Goal: Transaction & Acquisition: Purchase product/service

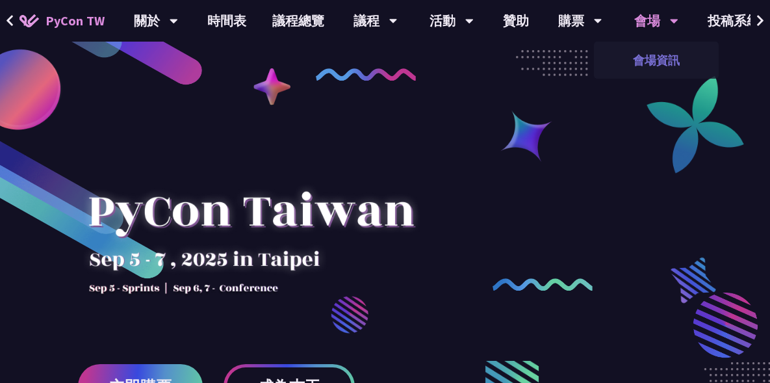
click at [650, 55] on link "會場資訊" at bounding box center [656, 60] width 125 height 31
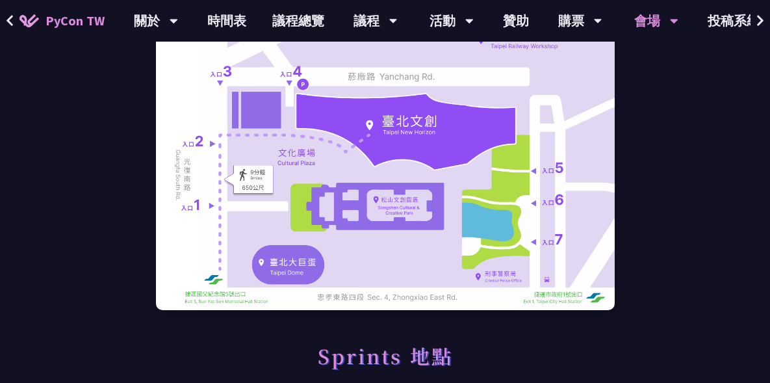
scroll to position [162, 0]
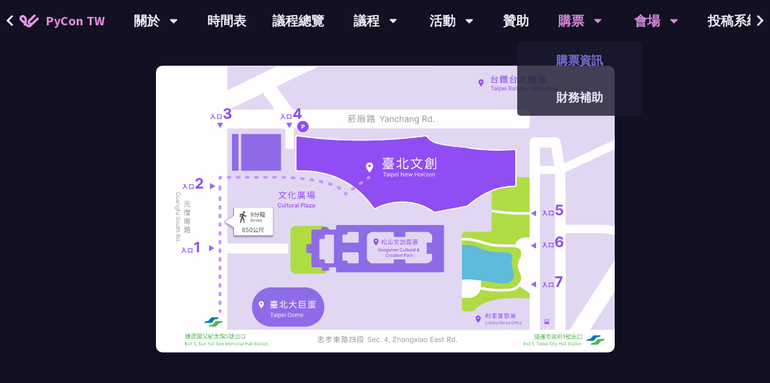
click at [584, 62] on link "購票資訊" at bounding box center [579, 60] width 125 height 31
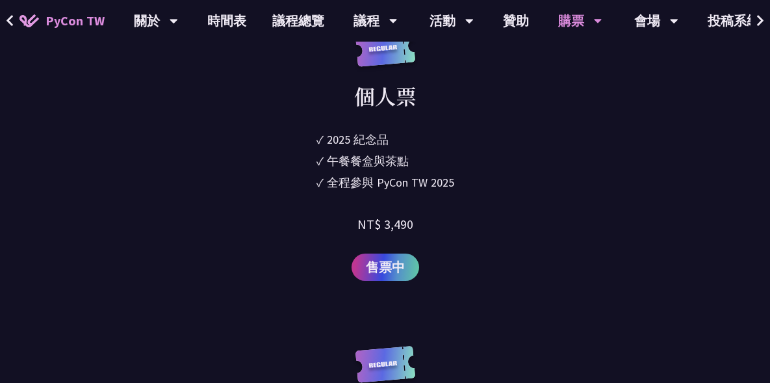
scroll to position [1842, 0]
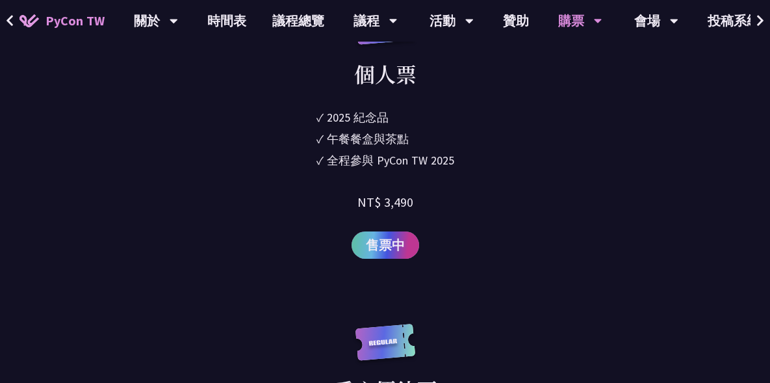
click at [393, 255] on span "售票中" at bounding box center [385, 245] width 39 height 20
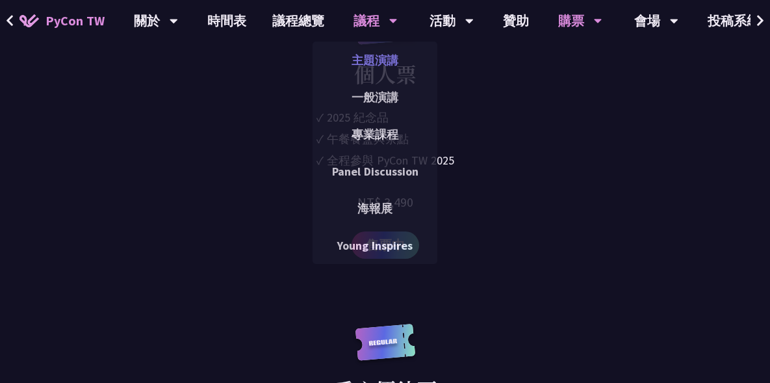
click at [374, 62] on link "主題演講" at bounding box center [375, 60] width 125 height 31
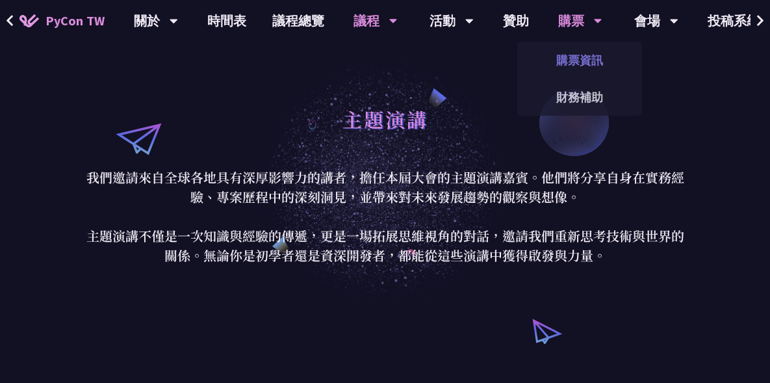
click at [590, 60] on link "購票資訊" at bounding box center [579, 60] width 125 height 31
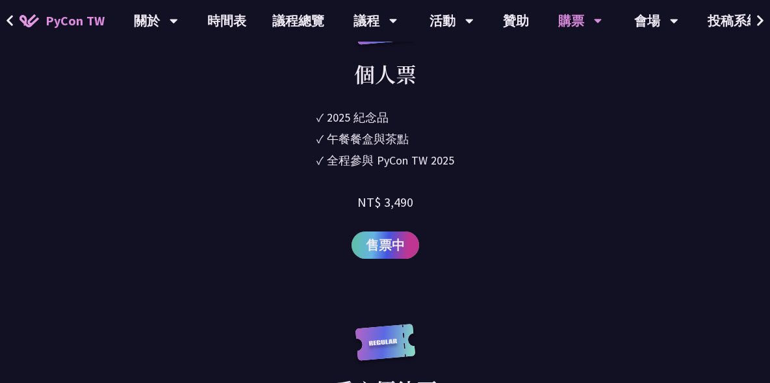
scroll to position [1950, 0]
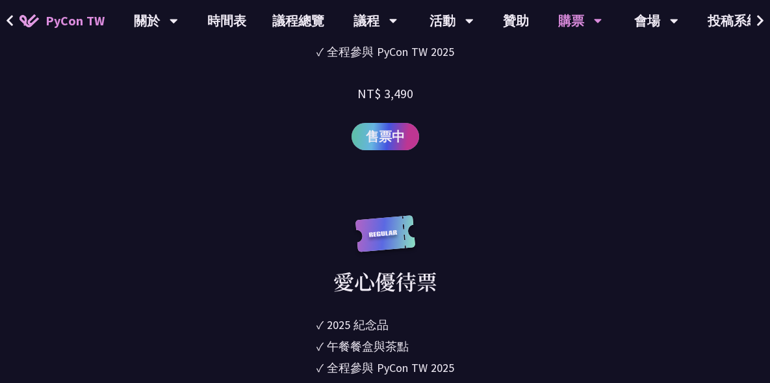
click at [392, 146] on span "售票中" at bounding box center [385, 137] width 39 height 20
